Goal: Check status: Check status

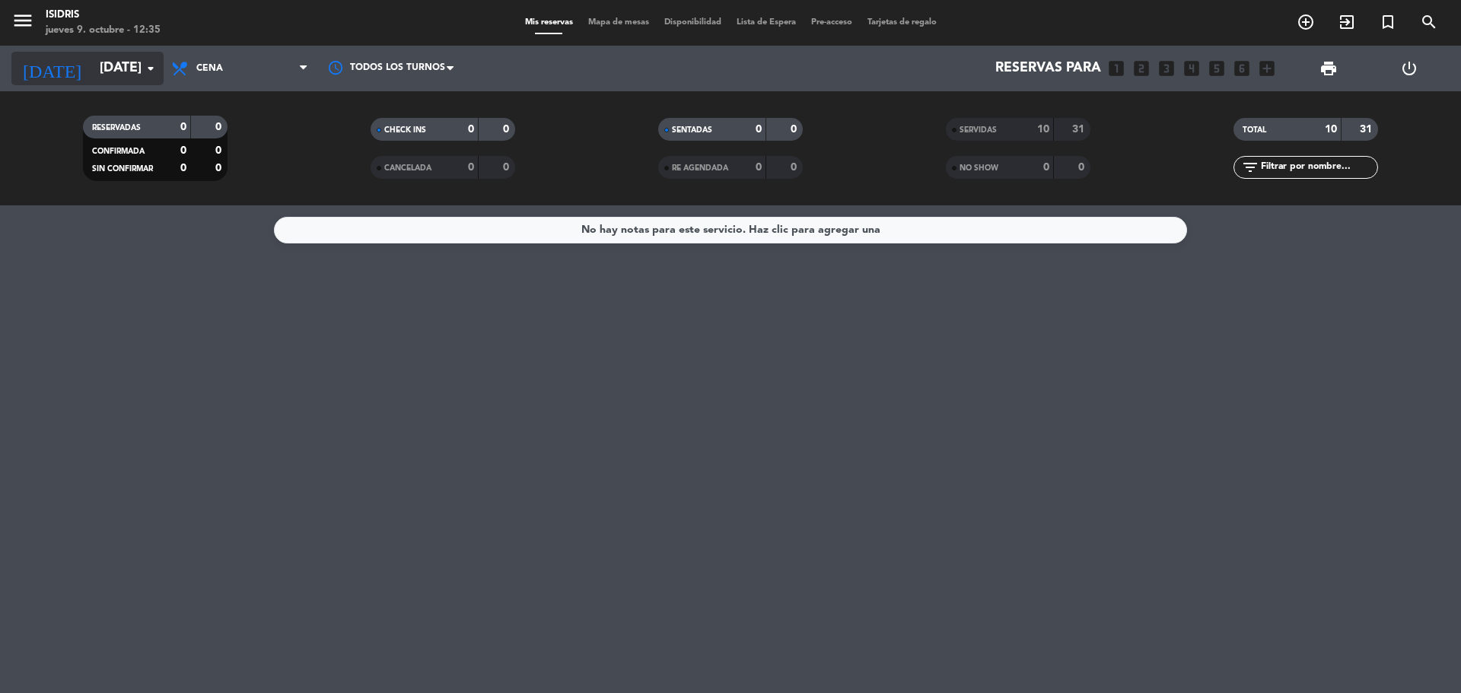
click at [123, 64] on input "[DATE]" at bounding box center [180, 68] width 177 height 30
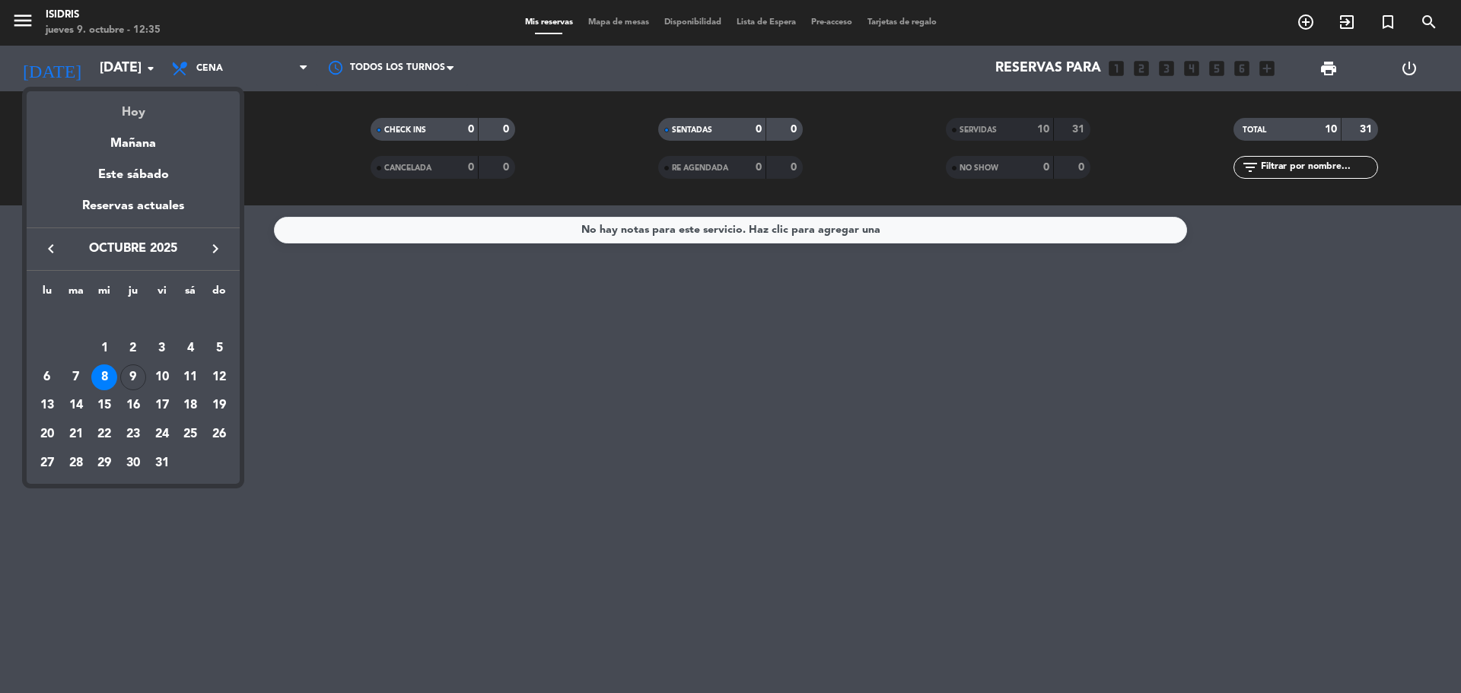
click at [123, 110] on div "Hoy" at bounding box center [133, 106] width 213 height 31
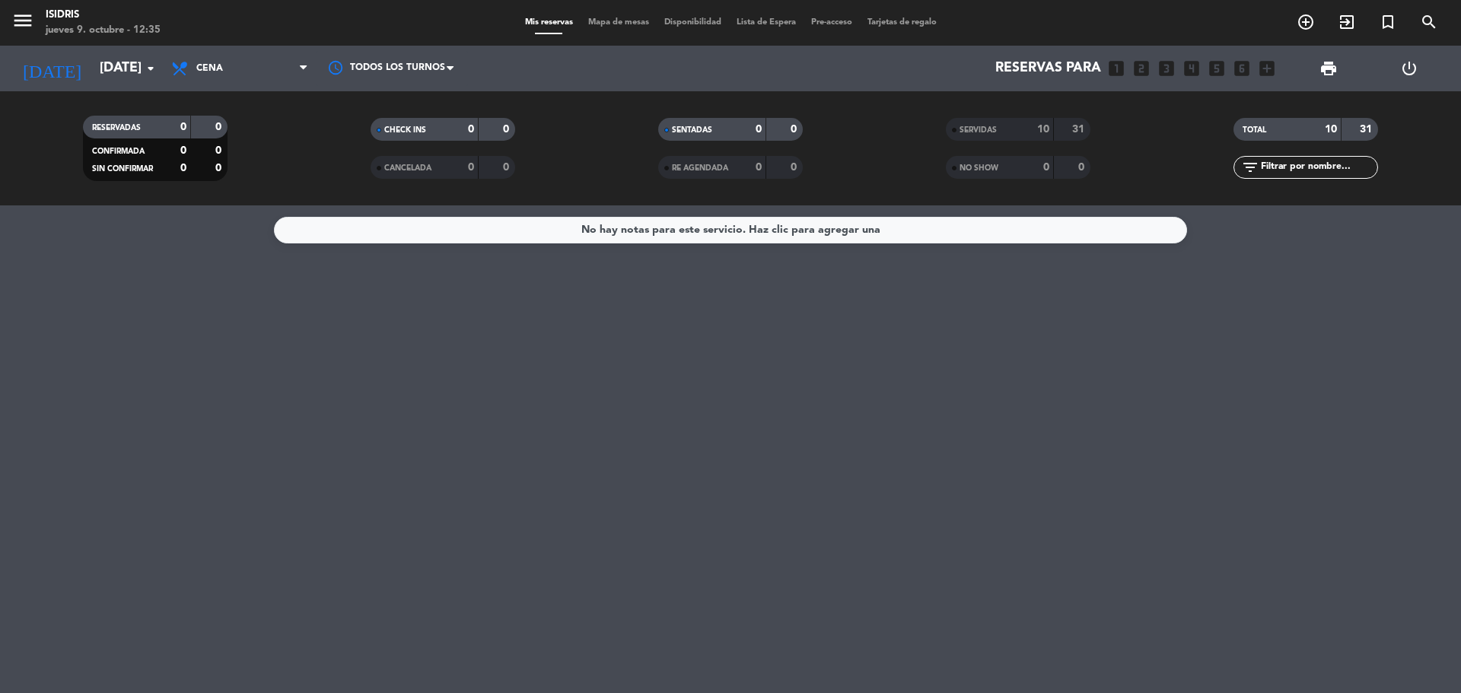
type input "[DEMOGRAPHIC_DATA][DATE]"
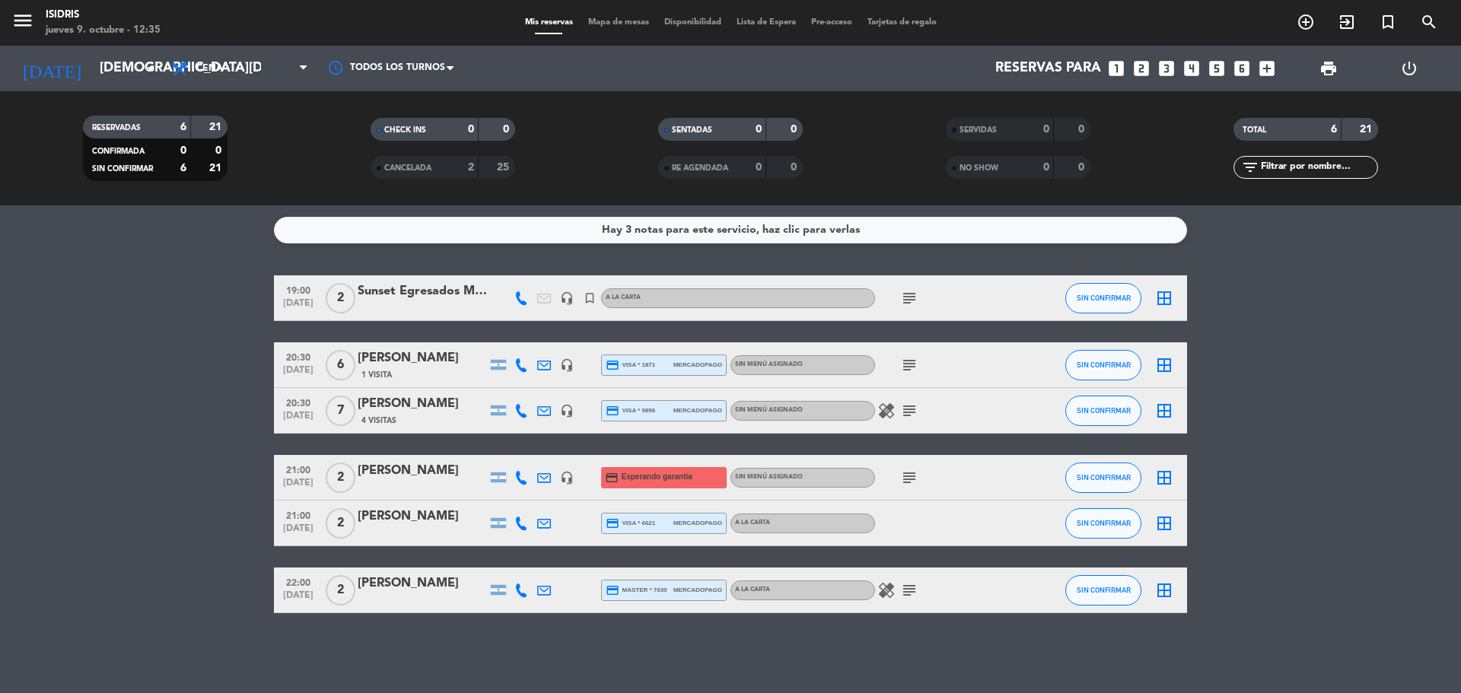
click at [912, 362] on icon "subject" at bounding box center [909, 365] width 18 height 18
click at [912, 405] on div "MENU ESPECIAL DE [DATE]" at bounding box center [907, 393] width 161 height 27
click at [912, 405] on icon "subject" at bounding box center [909, 411] width 18 height 18
click at [903, 480] on icon "subject" at bounding box center [909, 478] width 18 height 18
click at [914, 585] on icon "subject" at bounding box center [909, 590] width 18 height 18
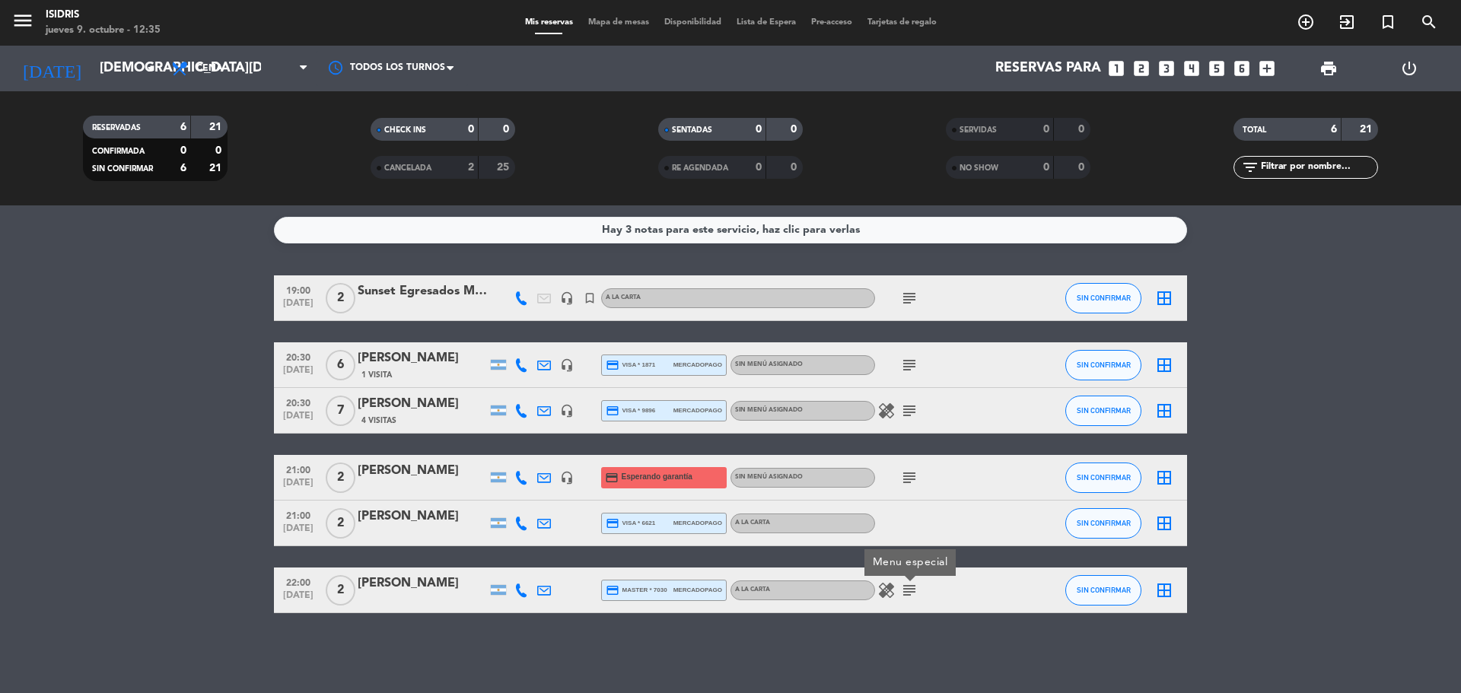
click at [916, 292] on icon "subject" at bounding box center [909, 298] width 18 height 18
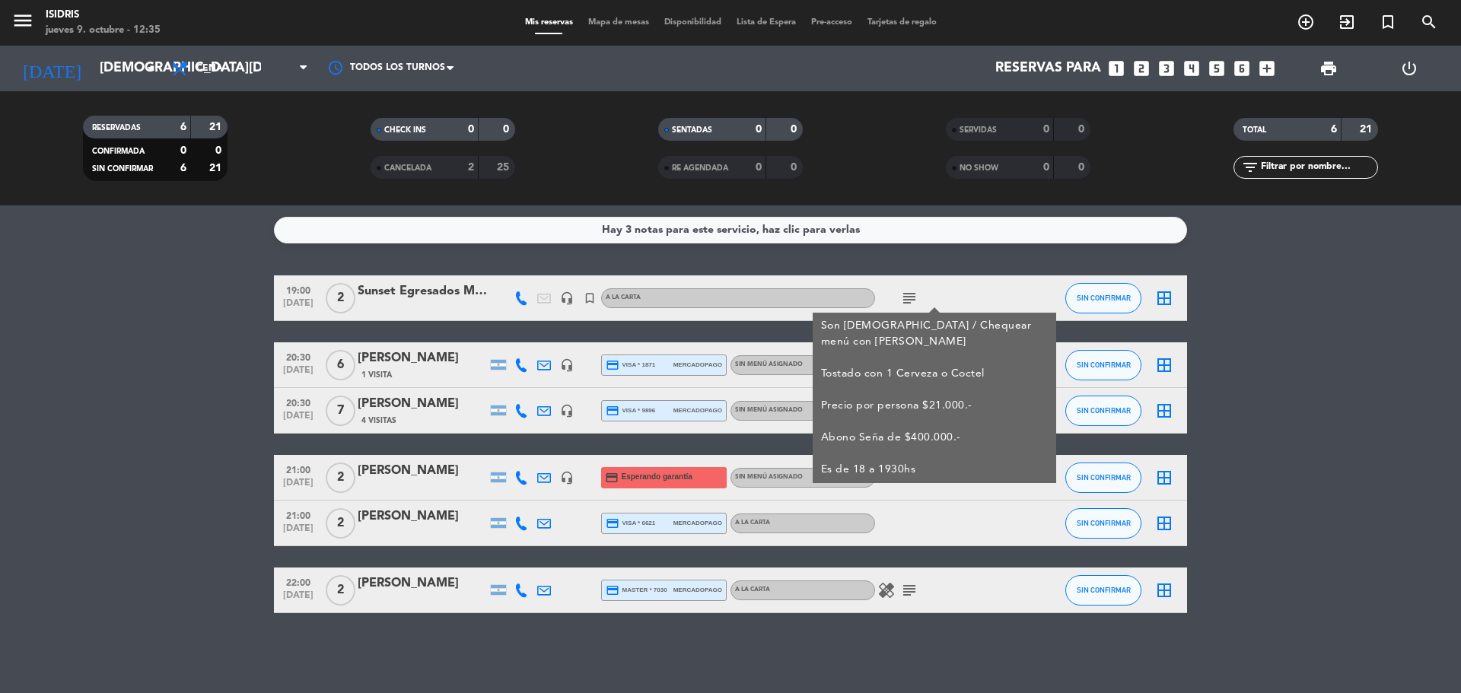
click at [916, 292] on icon "subject" at bounding box center [909, 298] width 18 height 18
